Goal: Communication & Community: Share content

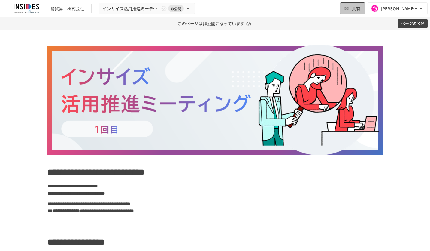
click at [350, 9] on button "共有" at bounding box center [352, 8] width 25 height 12
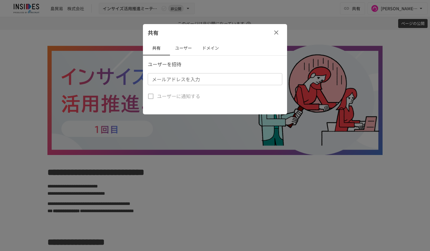
click at [181, 48] on button "ユーザー" at bounding box center [183, 48] width 27 height 14
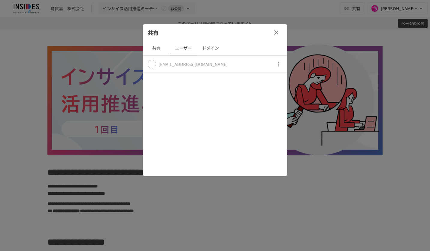
click at [161, 49] on button "共有" at bounding box center [156, 48] width 27 height 14
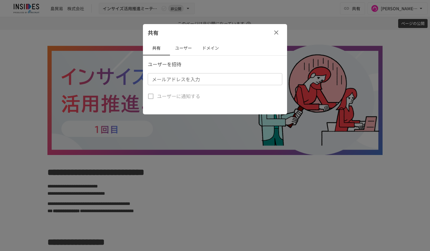
click at [189, 77] on div "メールアドレスを入力 メールアドレスを入力" at bounding box center [215, 79] width 135 height 12
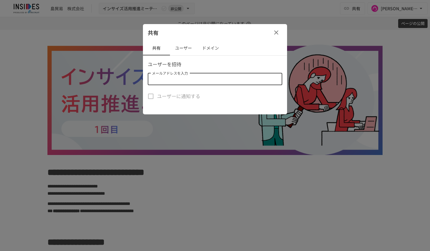
paste input "**********"
type input "**********"
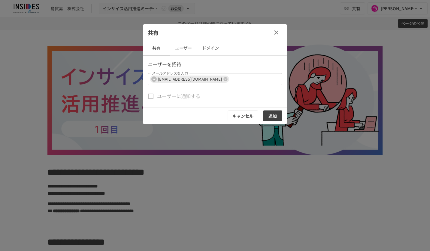
click at [246, 32] on div "共有" at bounding box center [215, 32] width 144 height 17
click at [276, 115] on button "追加" at bounding box center [272, 115] width 19 height 11
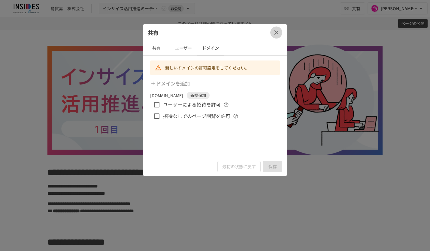
click at [276, 31] on icon "button" at bounding box center [276, 32] width 7 height 7
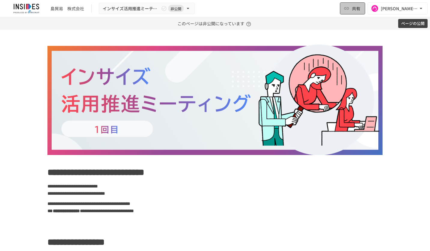
click at [352, 11] on span "共有" at bounding box center [356, 8] width 8 height 7
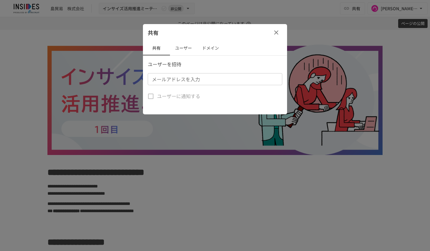
click at [183, 47] on button "ユーザー" at bounding box center [183, 48] width 27 height 14
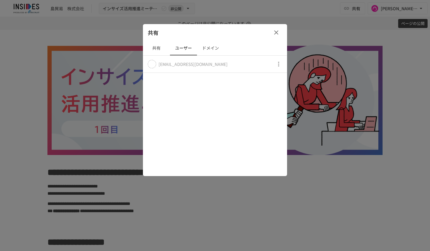
click at [277, 31] on icon "button" at bounding box center [276, 32] width 4 height 4
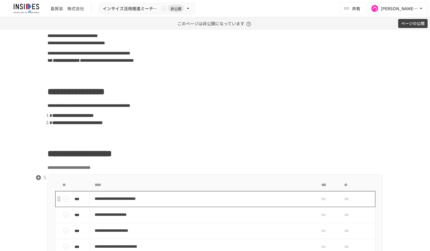
scroll to position [210, 0]
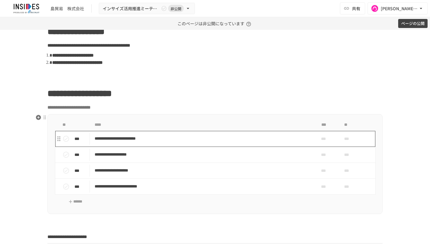
click at [233, 135] on p "**********" at bounding box center [203, 139] width 216 height 8
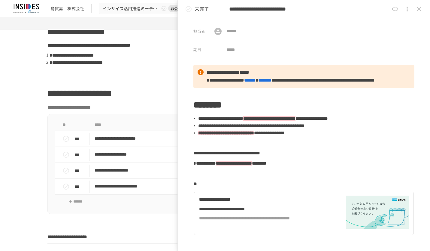
click at [355, 10] on input "**********" at bounding box center [309, 9] width 160 height 11
click at [355, 9] on input "**********" at bounding box center [309, 9] width 160 height 11
click at [354, 9] on input "**********" at bounding box center [309, 9] width 160 height 11
drag, startPoint x: 359, startPoint y: 9, endPoint x: 347, endPoint y: 10, distance: 12.6
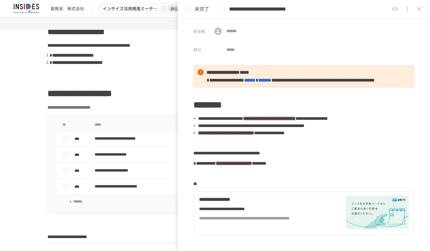
click at [347, 10] on input "**********" at bounding box center [309, 9] width 160 height 11
paste input "**********"
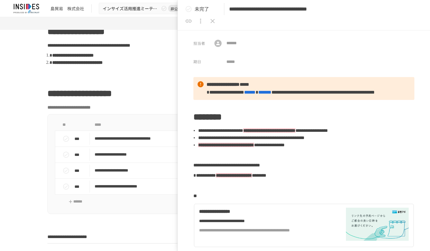
scroll to position [0, 31]
type input "**********"
click at [216, 17] on icon "close drawer" at bounding box center [212, 20] width 7 height 7
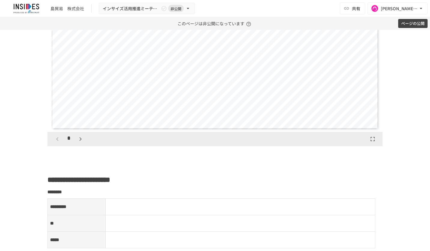
scroll to position [691, 0]
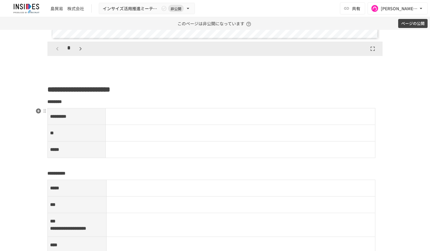
click at [157, 117] on p at bounding box center [240, 116] width 265 height 8
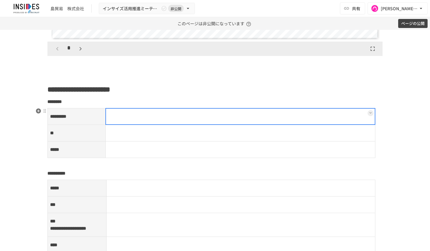
click at [154, 116] on td at bounding box center [240, 116] width 270 height 17
click at [154, 116] on div at bounding box center [240, 116] width 270 height 17
click at [154, 116] on p at bounding box center [240, 116] width 265 height 8
click at [151, 130] on td at bounding box center [240, 133] width 270 height 17
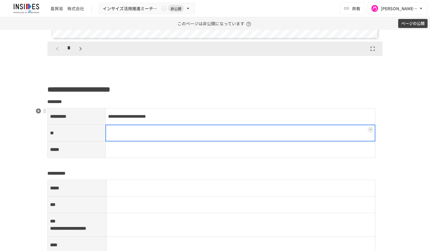
click at [132, 131] on div at bounding box center [240, 132] width 270 height 17
click at [114, 129] on div at bounding box center [240, 132] width 270 height 17
click at [114, 129] on p at bounding box center [240, 133] width 265 height 8
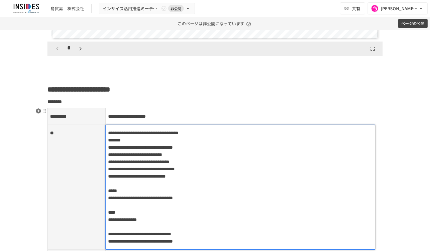
scroll to position [751, 0]
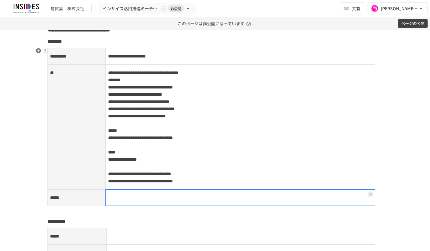
click at [143, 200] on td at bounding box center [240, 197] width 270 height 17
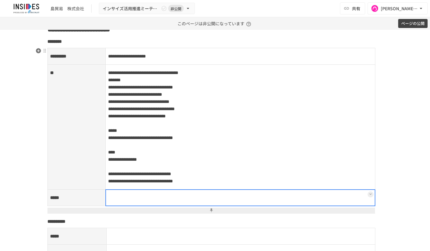
click at [139, 196] on div at bounding box center [240, 197] width 270 height 17
click at [137, 196] on p at bounding box center [240, 197] width 265 height 8
click at [132, 195] on p at bounding box center [240, 197] width 265 height 8
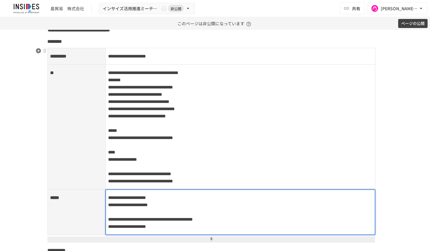
click at [193, 218] on span "**********" at bounding box center [150, 219] width 85 height 5
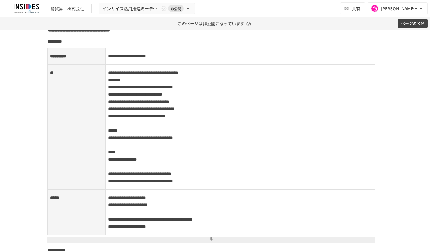
click at [404, 180] on div "**********" at bounding box center [215, 140] width 430 height 221
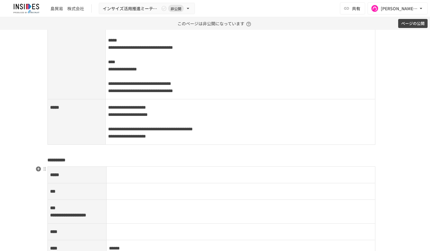
click at [122, 174] on tbody "**********" at bounding box center [212, 226] width 328 height 121
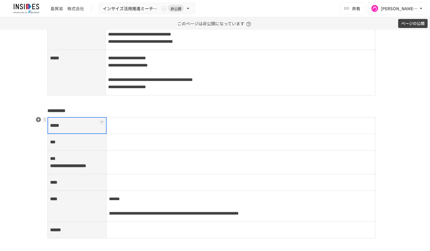
click at [126, 123] on td at bounding box center [240, 125] width 269 height 17
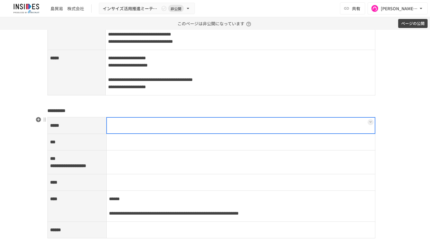
click at [126, 123] on div at bounding box center [241, 125] width 270 height 17
click at [126, 123] on p at bounding box center [241, 125] width 264 height 8
click at [136, 142] on td at bounding box center [240, 142] width 269 height 17
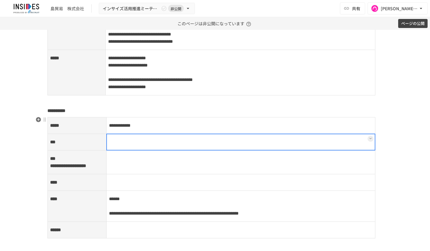
click at [130, 141] on div at bounding box center [241, 141] width 270 height 17
click at [132, 141] on div at bounding box center [241, 141] width 270 height 17
click at [132, 141] on p at bounding box center [241, 142] width 264 height 8
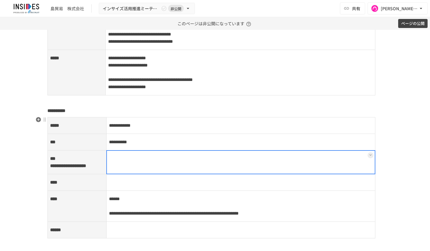
click at [152, 166] on td at bounding box center [240, 162] width 269 height 24
click at [155, 162] on div at bounding box center [241, 162] width 270 height 24
click at [148, 162] on div at bounding box center [241, 162] width 270 height 24
click at [147, 161] on div at bounding box center [241, 162] width 270 height 24
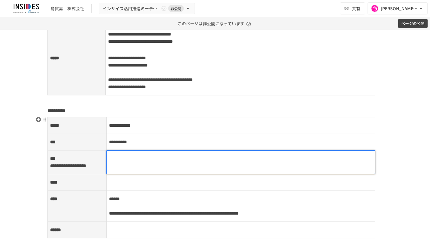
click at [147, 161] on div at bounding box center [241, 162] width 270 height 24
click at [148, 162] on div at bounding box center [241, 162] width 270 height 24
click at [123, 163] on div at bounding box center [241, 162] width 270 height 24
click at [120, 160] on p at bounding box center [241, 158] width 264 height 8
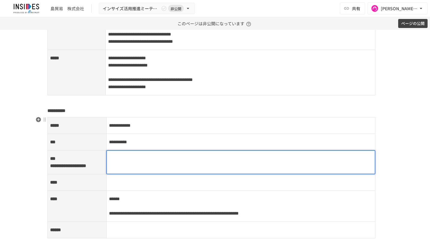
click at [120, 160] on p at bounding box center [241, 158] width 264 height 8
click at [133, 187] on td at bounding box center [240, 182] width 269 height 17
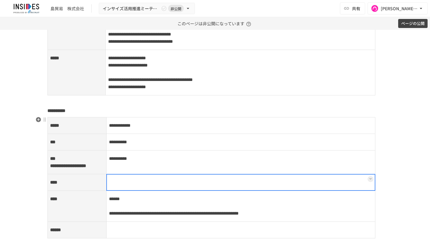
click at [126, 186] on div at bounding box center [241, 182] width 270 height 17
click at [126, 186] on p at bounding box center [241, 182] width 264 height 8
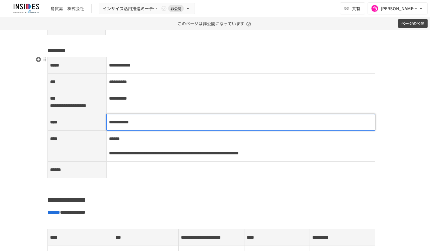
click at [244, 178] on td at bounding box center [240, 169] width 269 height 17
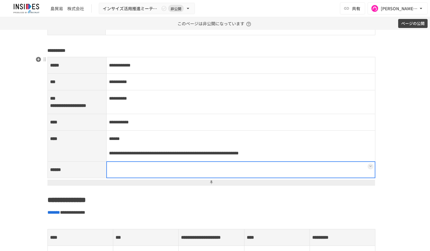
click at [243, 178] on div at bounding box center [241, 169] width 270 height 17
click at [370, 167] on icon at bounding box center [371, 166] width 2 height 2
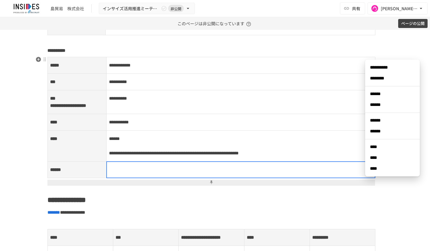
click at [324, 178] on div at bounding box center [241, 169] width 270 height 17
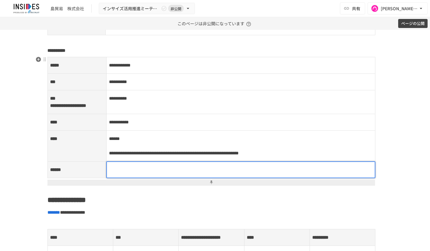
click at [324, 173] on p at bounding box center [241, 170] width 264 height 8
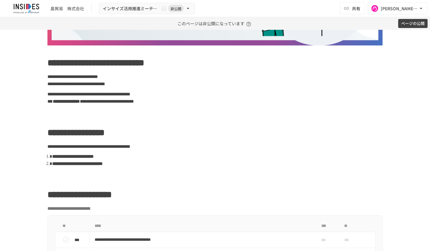
scroll to position [230, 0]
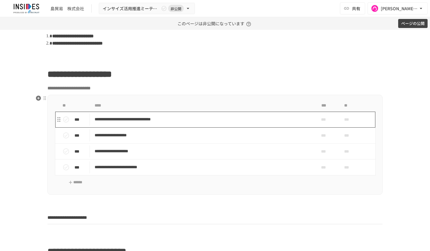
click at [281, 118] on p "**********" at bounding box center [203, 119] width 216 height 8
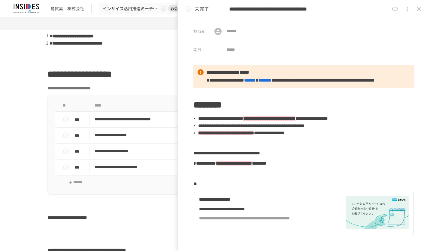
click at [421, 10] on icon "close drawer" at bounding box center [419, 8] width 7 height 7
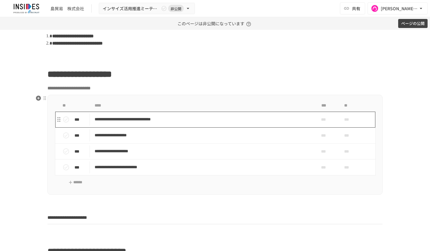
click at [291, 117] on p "**********" at bounding box center [203, 119] width 216 height 8
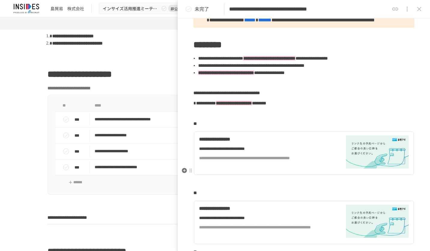
scroll to position [120, 0]
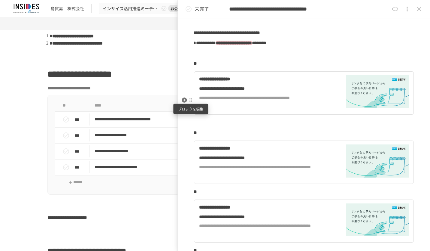
click at [190, 103] on div at bounding box center [190, 99] width 5 height 7
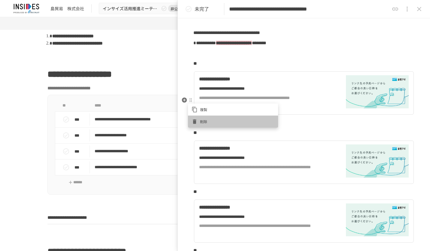
click at [199, 120] on div at bounding box center [196, 121] width 8 height 6
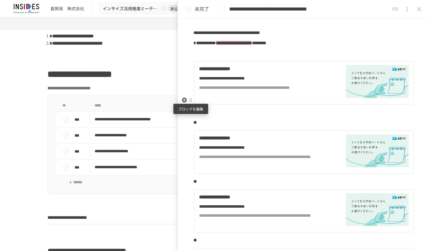
click at [190, 100] on div at bounding box center [190, 100] width 5 height 5
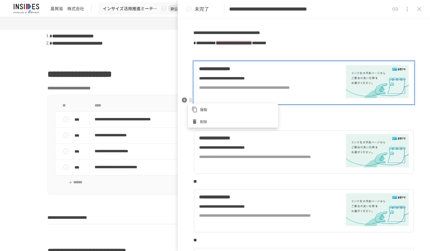
click at [203, 119] on span "削除" at bounding box center [237, 121] width 75 height 6
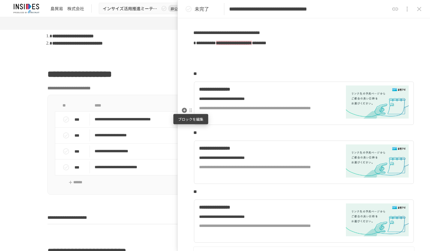
click at [190, 112] on div at bounding box center [190, 110] width 5 height 5
click at [203, 129] on span "削除" at bounding box center [237, 132] width 75 height 6
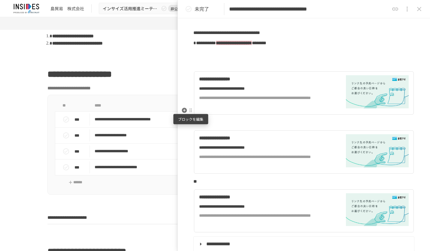
click at [192, 112] on div at bounding box center [190, 110] width 5 height 5
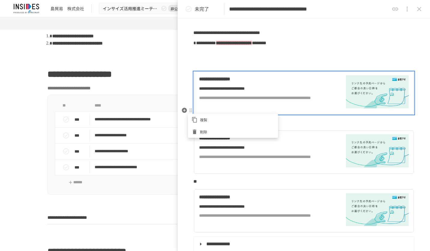
click at [209, 130] on span "削除" at bounding box center [237, 132] width 75 height 6
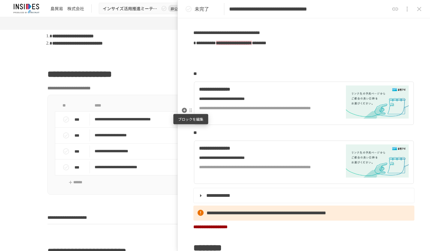
click at [191, 112] on div at bounding box center [190, 110] width 5 height 7
click at [207, 131] on span "削除" at bounding box center [237, 132] width 75 height 6
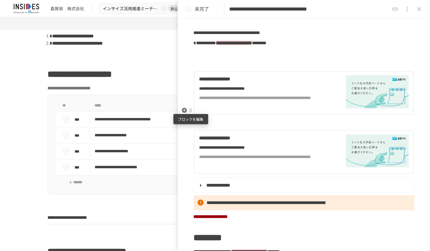
click at [190, 110] on div at bounding box center [190, 110] width 5 height 5
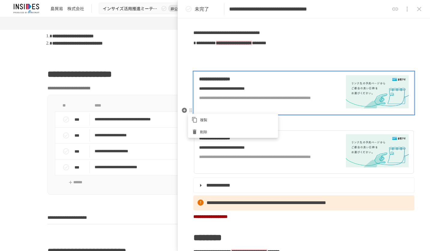
click at [204, 127] on li "削除" at bounding box center [233, 132] width 90 height 12
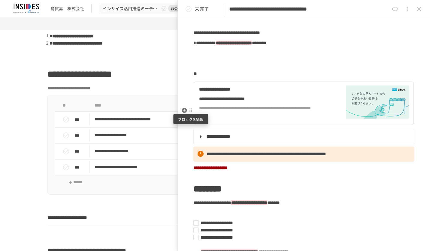
click at [192, 111] on div at bounding box center [190, 110] width 5 height 5
click at [203, 129] on span "削除" at bounding box center [237, 132] width 75 height 6
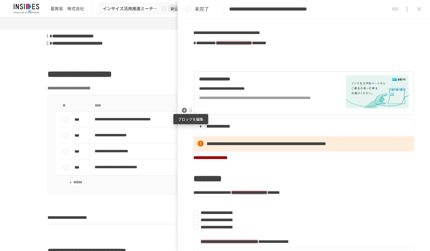
click at [190, 112] on div at bounding box center [190, 110] width 5 height 5
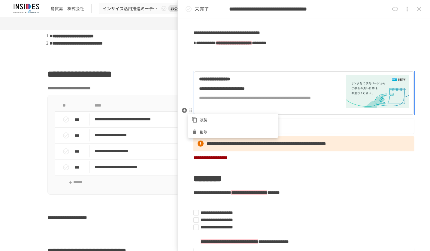
click at [203, 130] on span "削除" at bounding box center [237, 132] width 75 height 6
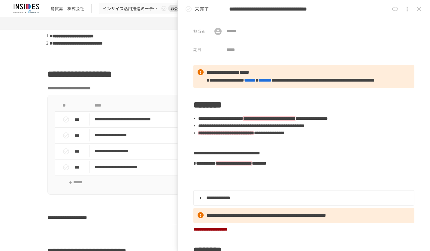
scroll to position [90, 0]
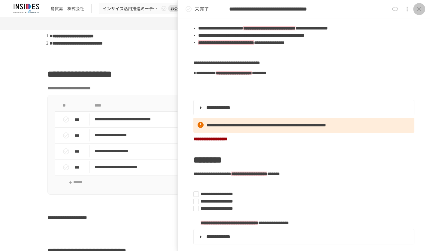
click at [418, 10] on icon "close drawer" at bounding box center [419, 9] width 4 height 4
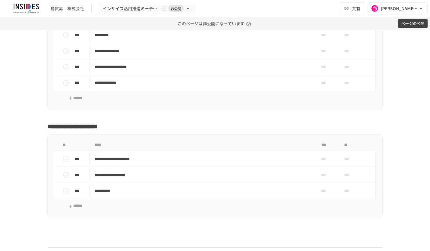
scroll to position [1942, 0]
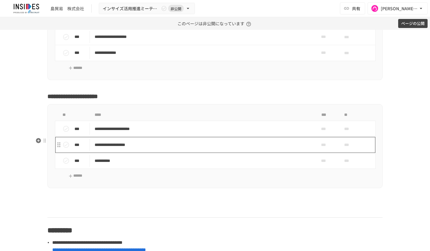
click at [239, 148] on p "**********" at bounding box center [203, 145] width 216 height 8
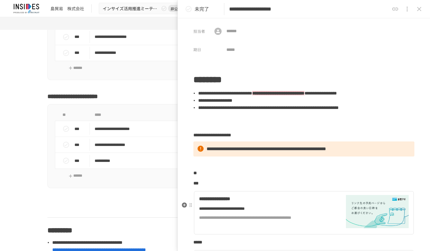
scroll to position [60, 0]
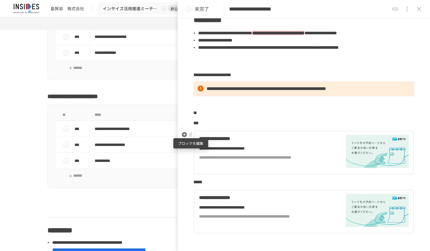
click at [191, 137] on div at bounding box center [190, 134] width 5 height 7
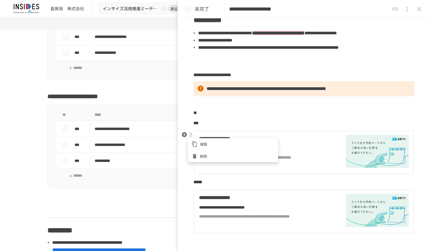
click at [198, 153] on div at bounding box center [196, 156] width 8 height 6
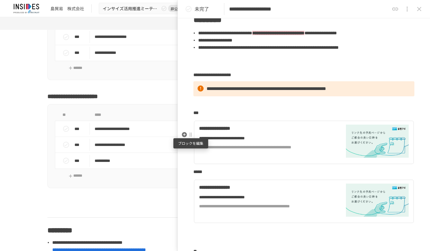
click at [192, 136] on div at bounding box center [190, 134] width 5 height 5
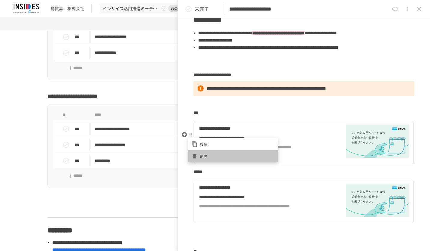
click at [200, 155] on div at bounding box center [196, 156] width 8 height 6
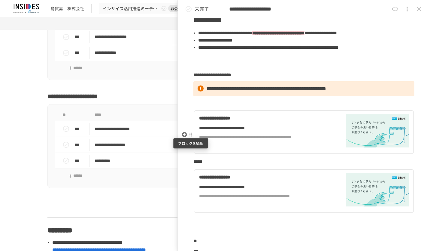
click at [192, 135] on div at bounding box center [190, 134] width 5 height 5
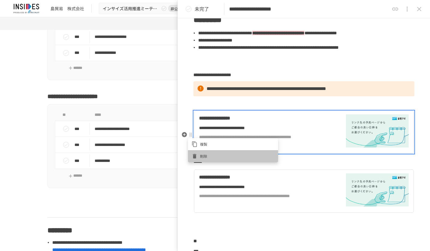
click at [200, 156] on span "削除" at bounding box center [237, 156] width 75 height 6
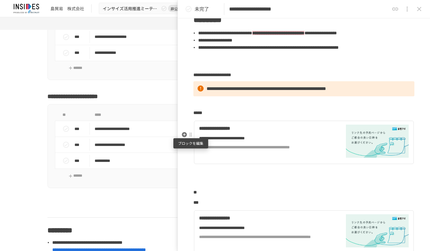
click at [190, 136] on div at bounding box center [190, 134] width 5 height 5
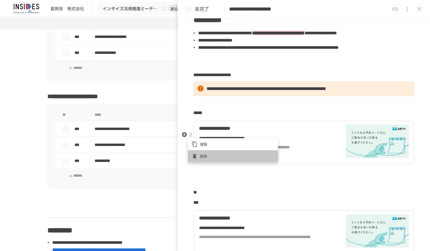
click at [201, 154] on span "削除" at bounding box center [237, 156] width 75 height 6
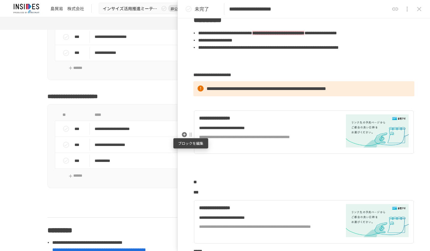
click at [191, 136] on div at bounding box center [190, 134] width 5 height 5
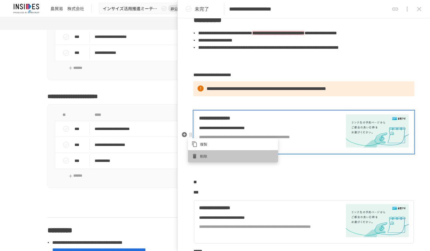
click at [207, 154] on span "削除" at bounding box center [237, 156] width 75 height 6
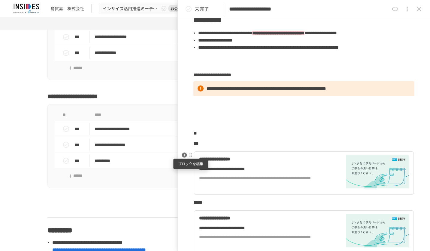
click at [193, 155] on div at bounding box center [190, 155] width 5 height 5
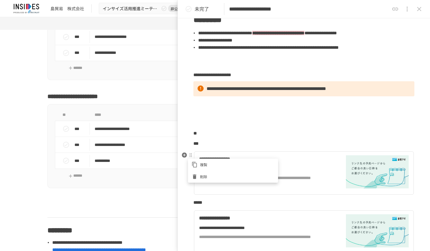
click at [201, 171] on li "削除" at bounding box center [233, 176] width 90 height 12
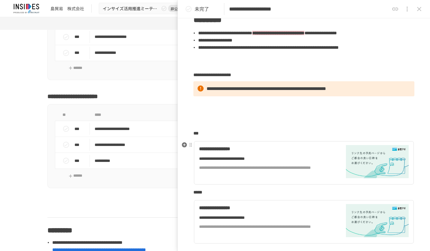
click at [193, 127] on p at bounding box center [303, 123] width 221 height 8
click at [189, 145] on div at bounding box center [190, 144] width 5 height 5
click at [203, 163] on span "削除" at bounding box center [237, 166] width 75 height 6
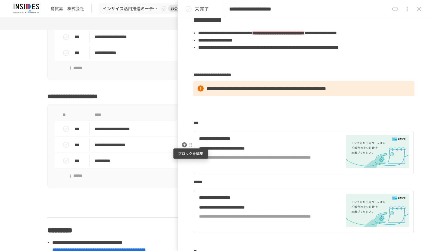
click at [192, 145] on div at bounding box center [190, 144] width 5 height 5
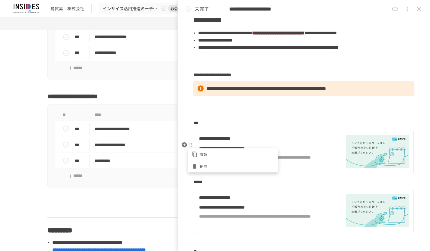
click at [203, 165] on span "削除" at bounding box center [237, 166] width 75 height 6
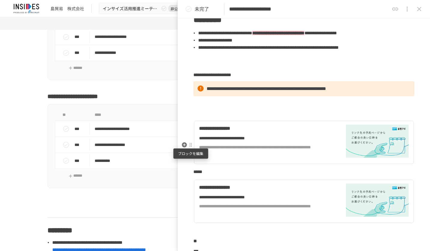
click at [192, 147] on div at bounding box center [190, 144] width 5 height 5
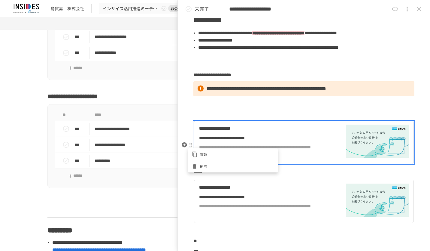
click at [210, 165] on span "削除" at bounding box center [237, 166] width 75 height 6
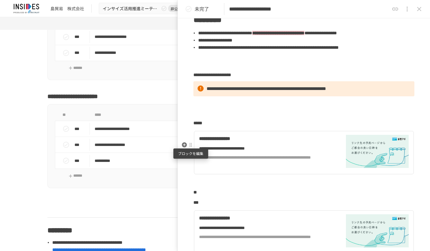
click at [190, 145] on div at bounding box center [190, 144] width 5 height 5
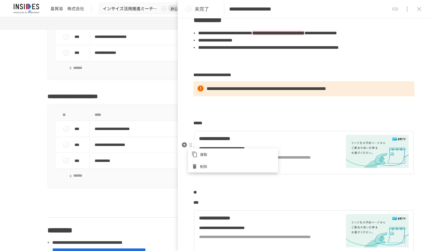
click at [207, 163] on li "削除" at bounding box center [233, 166] width 90 height 12
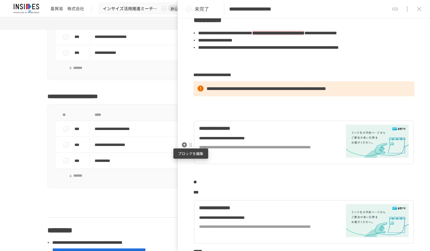
click at [192, 146] on div at bounding box center [190, 144] width 5 height 5
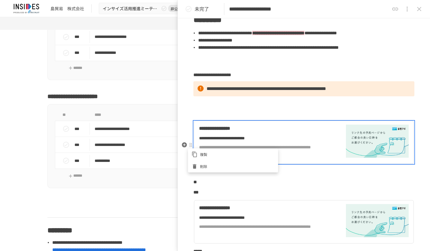
click at [215, 167] on span "削除" at bounding box center [237, 166] width 75 height 6
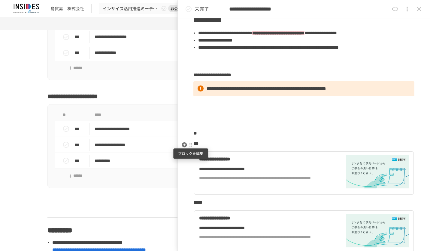
click at [191, 141] on div at bounding box center [190, 144] width 5 height 7
click at [205, 162] on li "削除" at bounding box center [233, 166] width 90 height 12
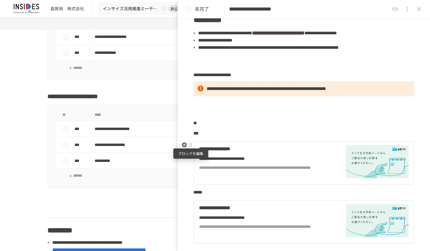
click at [192, 145] on div at bounding box center [190, 144] width 5 height 5
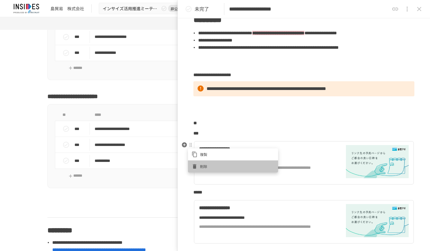
click at [210, 164] on span "削除" at bounding box center [237, 166] width 75 height 6
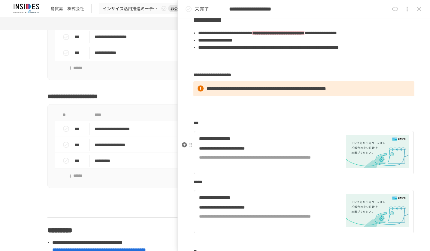
click at [191, 148] on div "**********" at bounding box center [304, 249] width 252 height 474
click at [191, 146] on div at bounding box center [190, 144] width 5 height 5
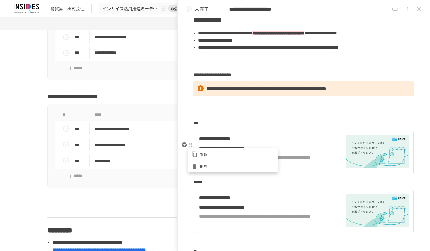
click at [214, 168] on span "削除" at bounding box center [237, 166] width 75 height 6
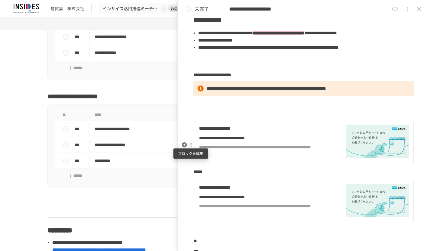
click at [193, 145] on div at bounding box center [190, 144] width 5 height 5
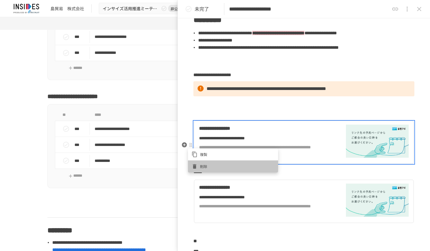
click at [204, 165] on span "削除" at bounding box center [237, 166] width 75 height 6
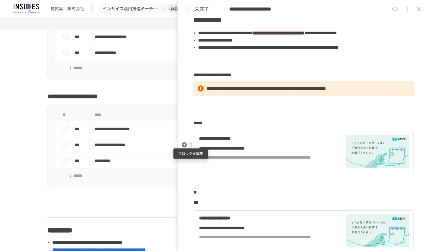
click at [192, 147] on div at bounding box center [190, 144] width 5 height 7
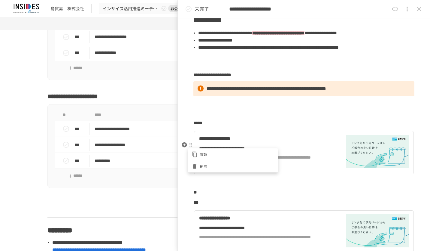
click at [208, 163] on span "削除" at bounding box center [237, 166] width 75 height 6
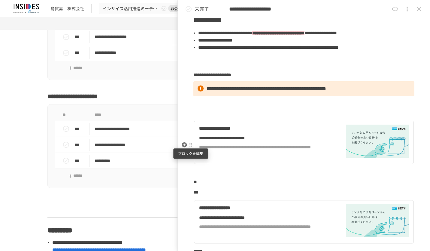
click at [192, 147] on div at bounding box center [190, 144] width 5 height 5
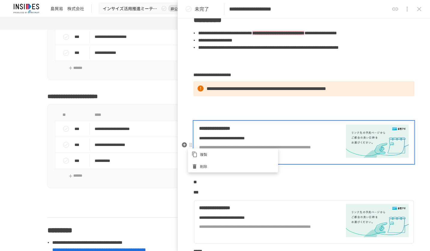
click at [206, 163] on span "削除" at bounding box center [237, 166] width 75 height 6
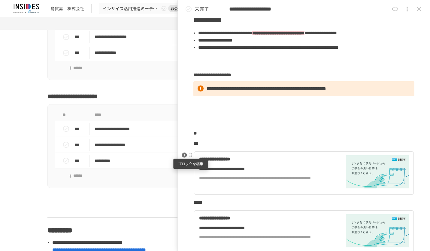
click at [192, 156] on div at bounding box center [190, 155] width 5 height 5
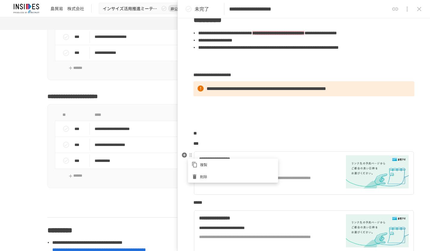
click at [207, 171] on li "削除" at bounding box center [233, 176] width 90 height 12
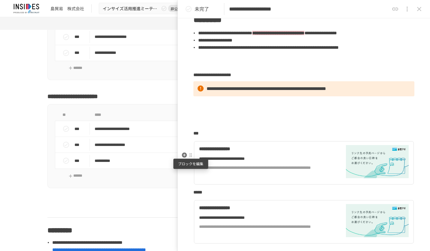
click at [192, 155] on div at bounding box center [190, 155] width 5 height 5
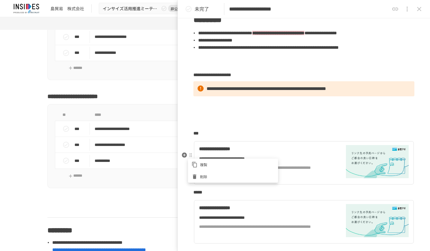
click at [204, 169] on li "複製" at bounding box center [233, 164] width 90 height 12
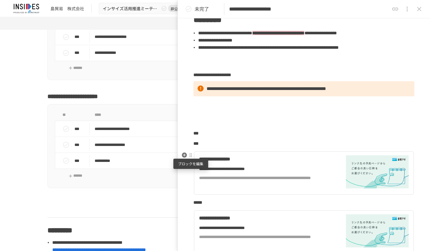
click at [193, 156] on div at bounding box center [190, 155] width 5 height 5
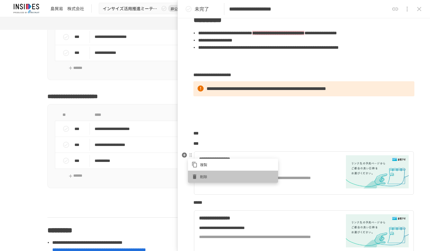
click at [202, 172] on li "削除" at bounding box center [233, 176] width 90 height 12
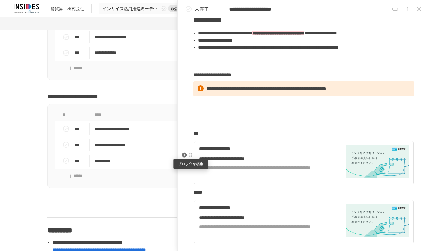
click at [192, 156] on div at bounding box center [190, 155] width 5 height 5
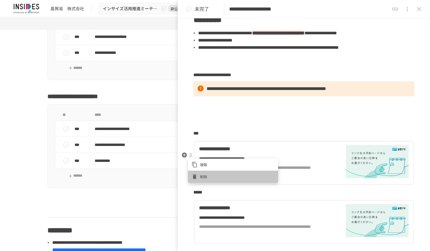
click at [206, 174] on span "削除" at bounding box center [237, 176] width 75 height 6
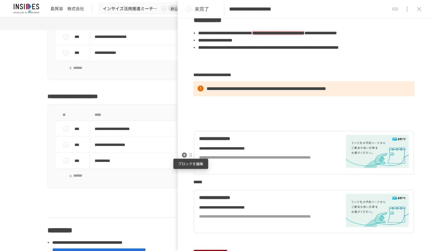
click at [192, 154] on div at bounding box center [190, 155] width 5 height 5
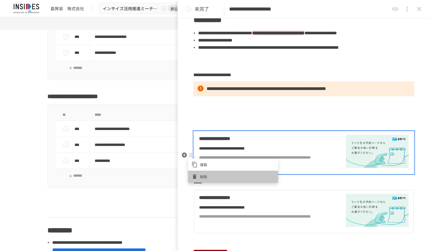
click at [208, 173] on span "削除" at bounding box center [237, 176] width 75 height 6
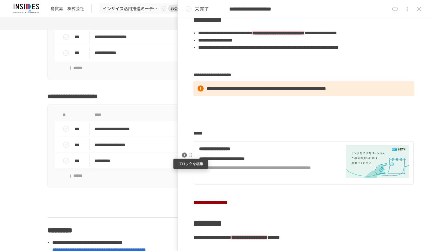
click at [192, 157] on div at bounding box center [190, 155] width 5 height 5
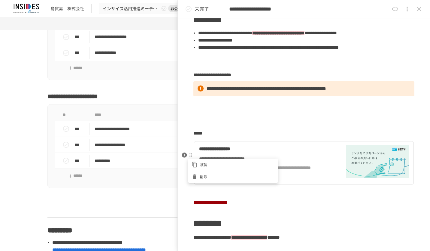
click at [206, 173] on li "削除" at bounding box center [233, 176] width 90 height 12
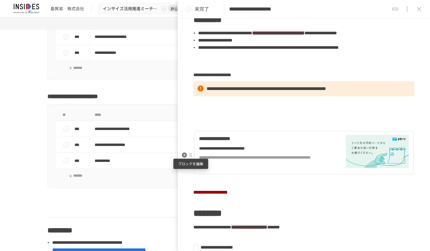
click at [192, 154] on div at bounding box center [190, 155] width 5 height 5
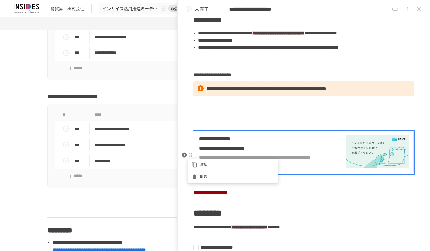
click at [204, 174] on span "削除" at bounding box center [237, 176] width 75 height 6
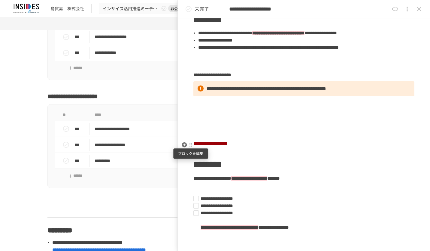
click at [191, 147] on div at bounding box center [190, 144] width 5 height 7
click at [202, 164] on span "削除" at bounding box center [237, 166] width 75 height 6
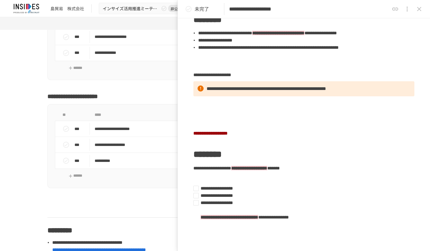
click at [419, 10] on icon "close drawer" at bounding box center [419, 8] width 7 height 7
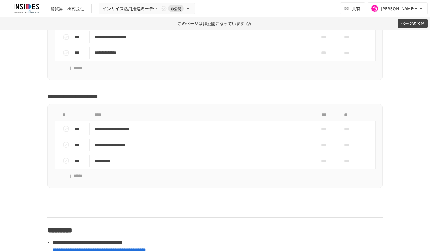
click at [409, 24] on button "ページの公開" at bounding box center [412, 23] width 29 height 9
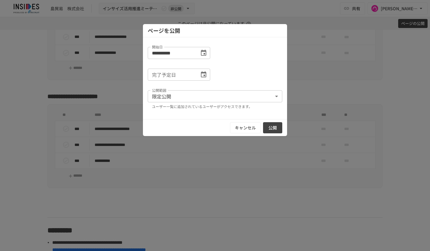
click at [275, 128] on button "公開" at bounding box center [272, 127] width 19 height 11
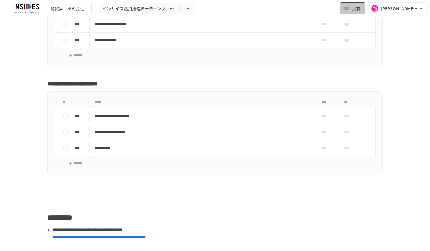
click at [356, 11] on span "共有" at bounding box center [356, 8] width 8 height 7
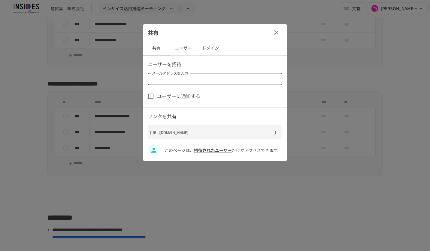
click at [193, 79] on input "メールアドレスを入力" at bounding box center [215, 79] width 130 height 8
paste input "**********"
type input "**********"
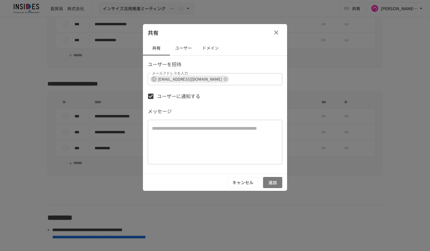
click at [277, 181] on button "追加" at bounding box center [272, 182] width 19 height 11
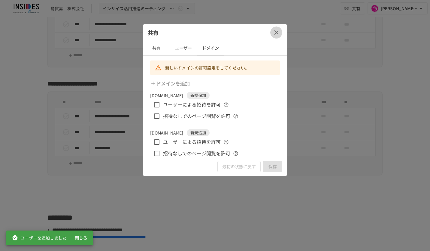
click at [279, 31] on icon "button" at bounding box center [276, 32] width 7 height 7
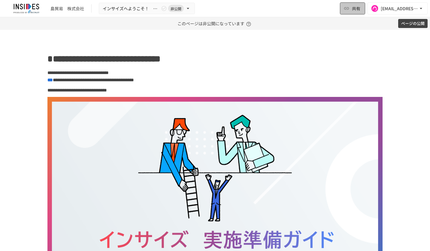
click at [349, 9] on icon "button" at bounding box center [347, 8] width 6 height 6
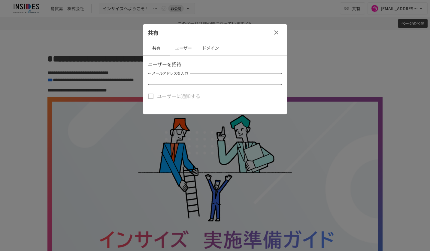
click at [206, 80] on input "メールアドレスを入力" at bounding box center [215, 79] width 130 height 8
paste input "**********"
type input "**********"
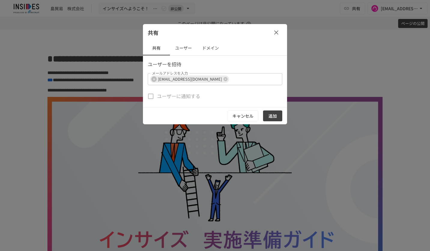
click at [242, 38] on div "共有" at bounding box center [215, 32] width 144 height 17
click at [276, 116] on button "追加" at bounding box center [272, 115] width 19 height 11
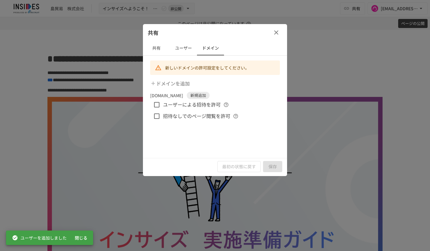
click at [276, 32] on icon "button" at bounding box center [276, 32] width 4 height 4
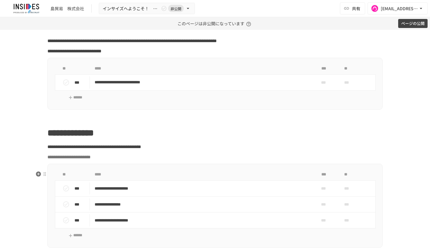
scroll to position [330, 0]
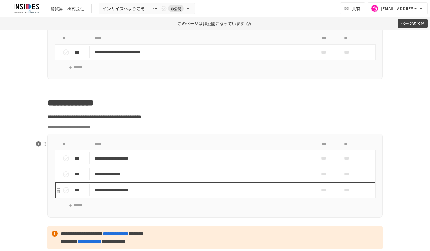
click at [227, 194] on p "**********" at bounding box center [203, 190] width 216 height 8
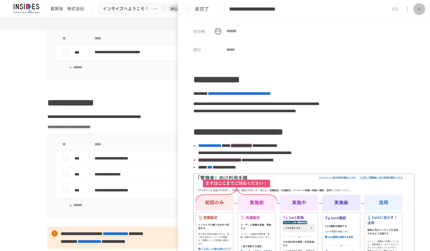
click at [419, 8] on icon "close drawer" at bounding box center [419, 9] width 4 height 4
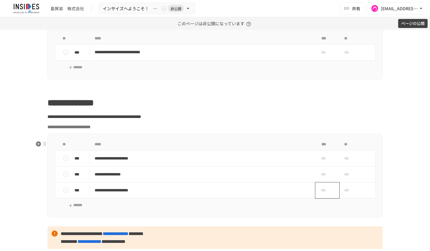
click at [326, 193] on span "***" at bounding box center [324, 190] width 17 height 7
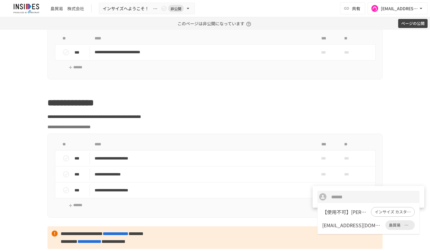
click at [281, 190] on div at bounding box center [215, 125] width 430 height 251
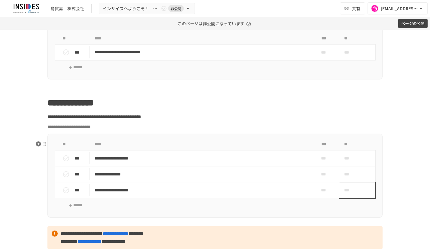
click at [350, 196] on span "***" at bounding box center [350, 190] width 13 height 12
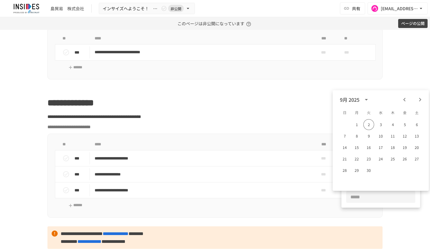
click at [419, 99] on icon "Next month" at bounding box center [420, 99] width 7 height 7
click at [360, 159] on button "20" at bounding box center [357, 158] width 11 height 11
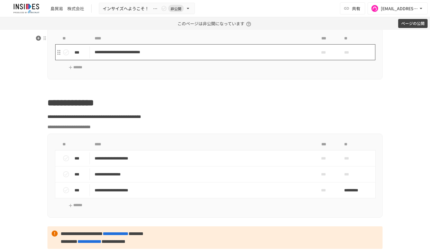
click at [279, 60] on td "**********" at bounding box center [203, 52] width 226 height 16
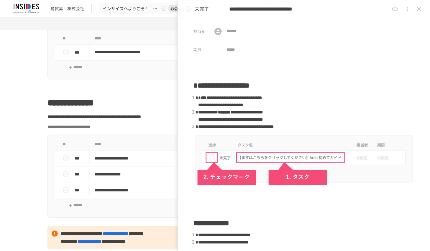
click at [421, 9] on icon "close drawer" at bounding box center [419, 8] width 7 height 7
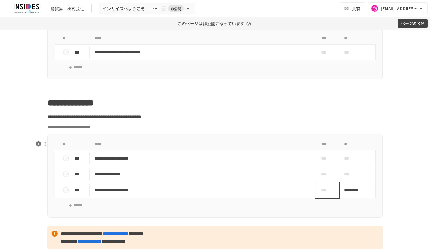
click at [323, 193] on span "***" at bounding box center [324, 190] width 17 height 7
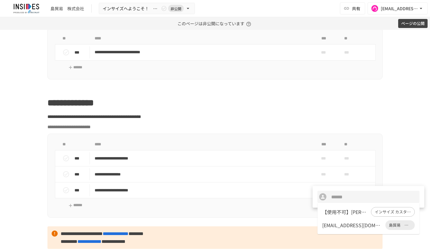
click at [340, 226] on div "a-ota@shima-tra.co.jp" at bounding box center [352, 224] width 61 height 7
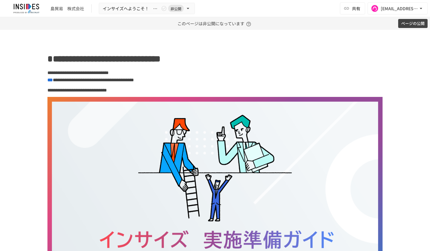
click at [410, 23] on button "ページの公開" at bounding box center [412, 23] width 29 height 9
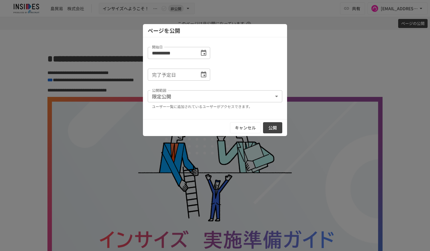
click at [276, 127] on button "公開" at bounding box center [272, 127] width 19 height 11
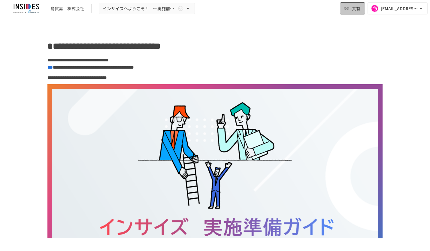
click at [352, 11] on span "共有" at bounding box center [356, 8] width 8 height 7
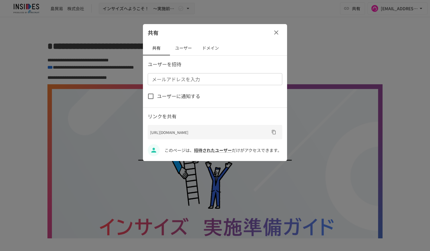
click at [160, 78] on input "メールアドレスを入力" at bounding box center [215, 79] width 130 height 8
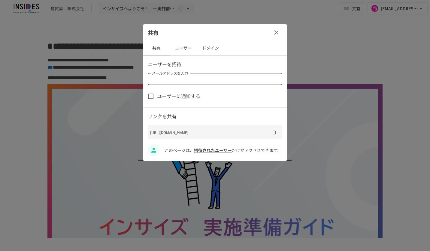
click at [164, 79] on input "メールアドレスを入力" at bounding box center [215, 79] width 130 height 8
click at [163, 78] on input "メールアドレスを入力" at bounding box center [215, 79] width 130 height 8
click at [156, 78] on input "メールアドレスを入力" at bounding box center [215, 79] width 130 height 8
paste input "**********"
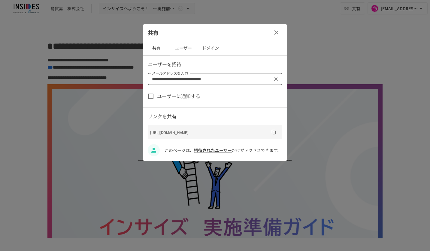
type input "**********"
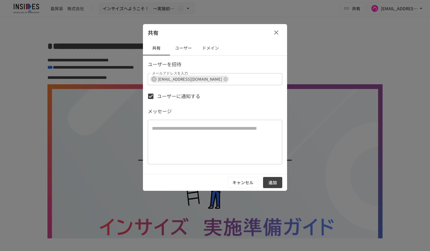
click at [273, 181] on button "追加" at bounding box center [272, 182] width 19 height 11
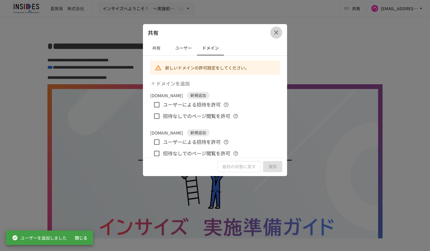
click at [276, 34] on icon "button" at bounding box center [276, 32] width 7 height 7
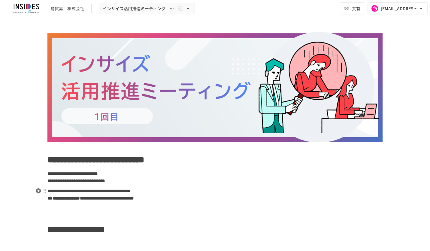
click at [340, 187] on p "**********" at bounding box center [214, 194] width 335 height 15
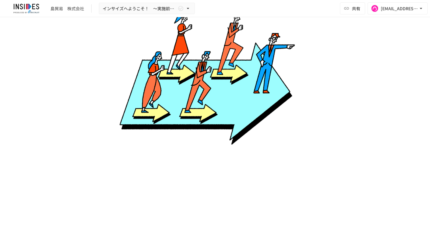
scroll to position [1512, 0]
